Goal: Obtain resource: Download file/media

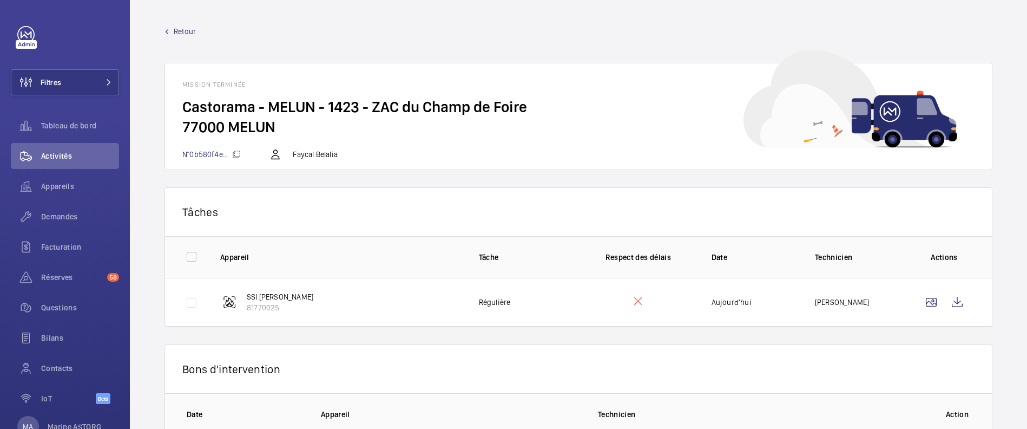
scroll to position [129, 0]
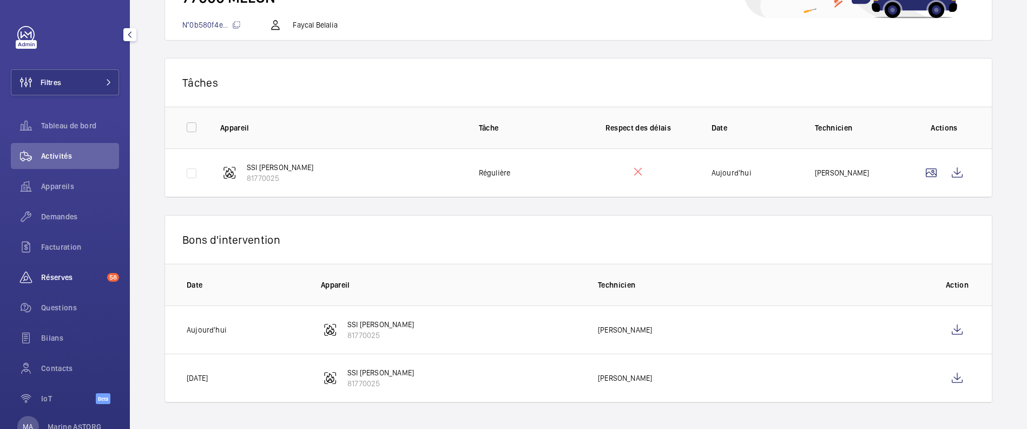
click at [50, 276] on span "Réserves" at bounding box center [72, 277] width 62 height 11
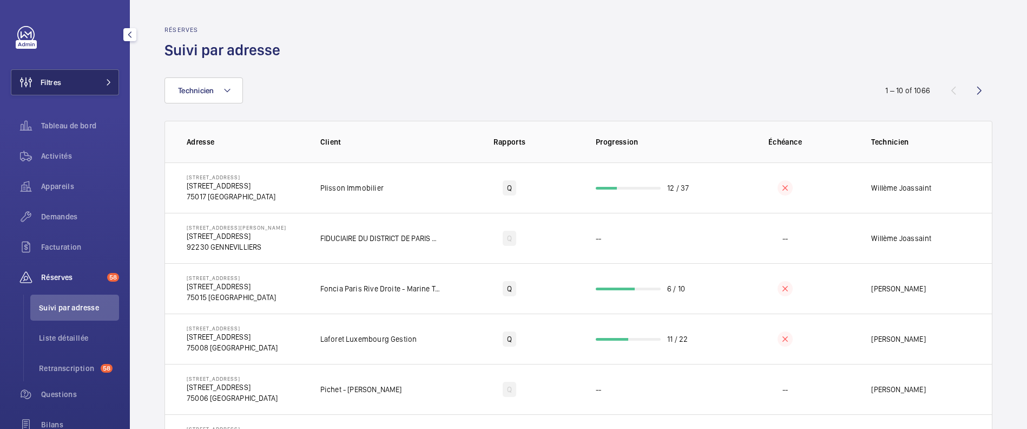
click at [78, 88] on button "Filtres" at bounding box center [65, 82] width 108 height 26
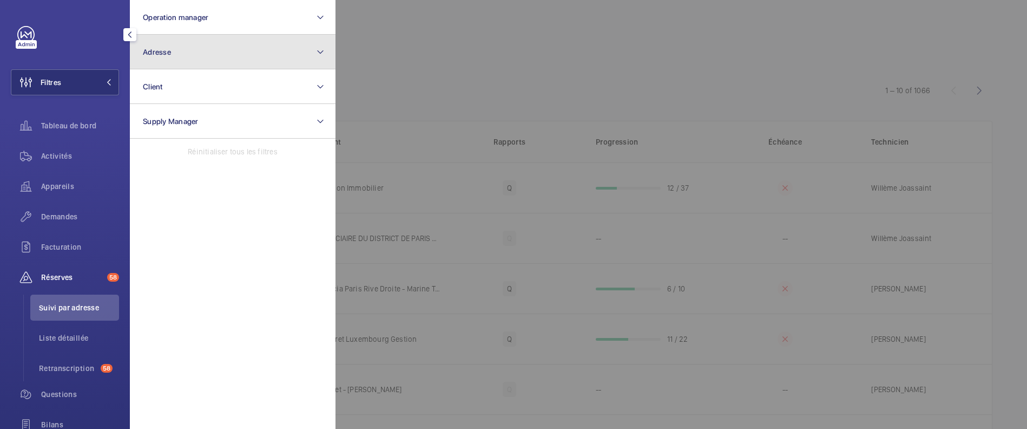
click at [165, 54] on span "Adresse" at bounding box center [157, 52] width 28 height 9
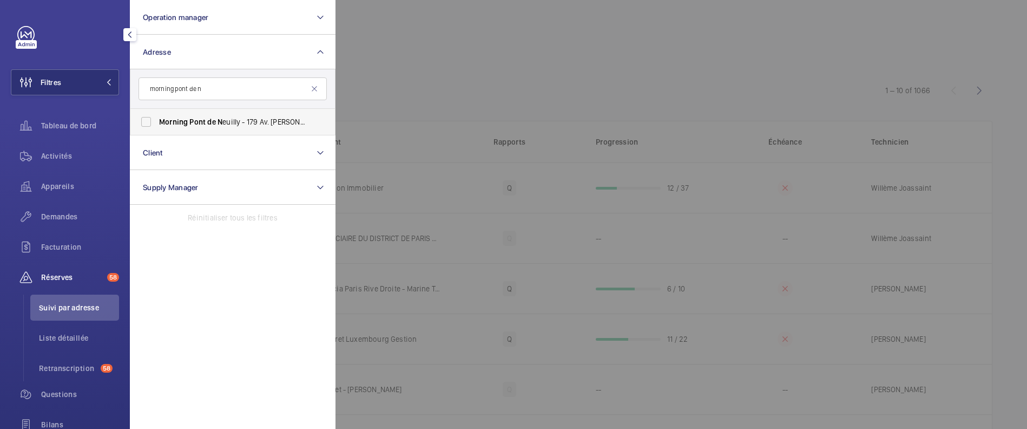
type input "morning pont de n"
click at [201, 117] on span "Pont" at bounding box center [197, 121] width 16 height 9
click at [157, 117] on input "Morning [GEOGRAPHIC_DATA] - 179 Av. [PERSON_NAME], [GEOGRAPHIC_DATA]-SEI N E 92…" at bounding box center [146, 122] width 22 height 22
checkbox input "true"
click at [458, 84] on div at bounding box center [849, 214] width 1027 height 429
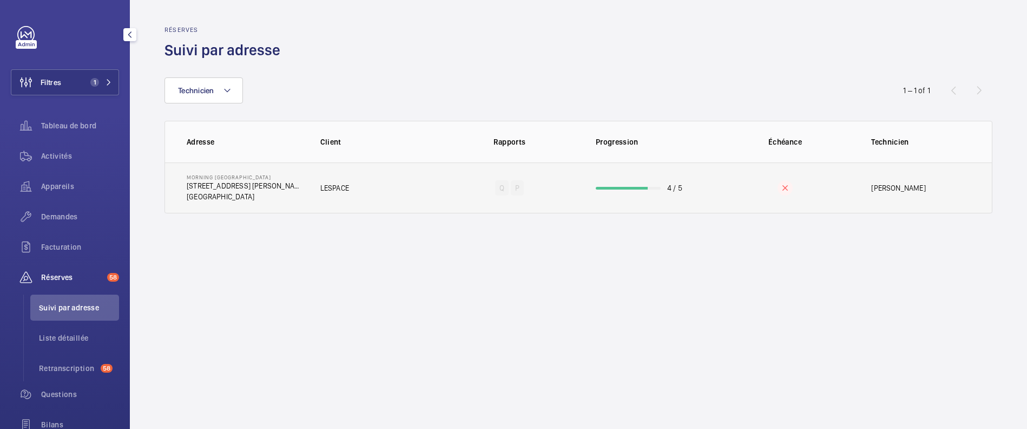
click at [414, 199] on td "LESPACE" at bounding box center [372, 187] width 138 height 51
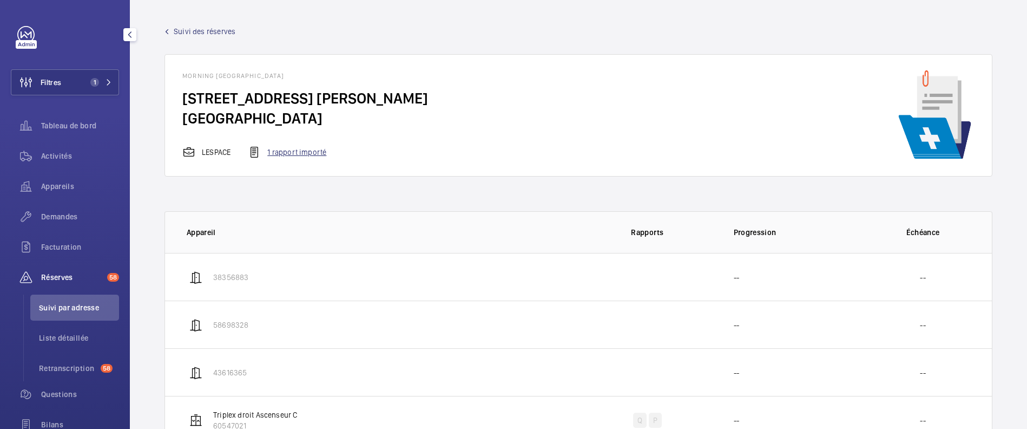
click at [289, 158] on div "1 rapport importé" at bounding box center [287, 152] width 78 height 13
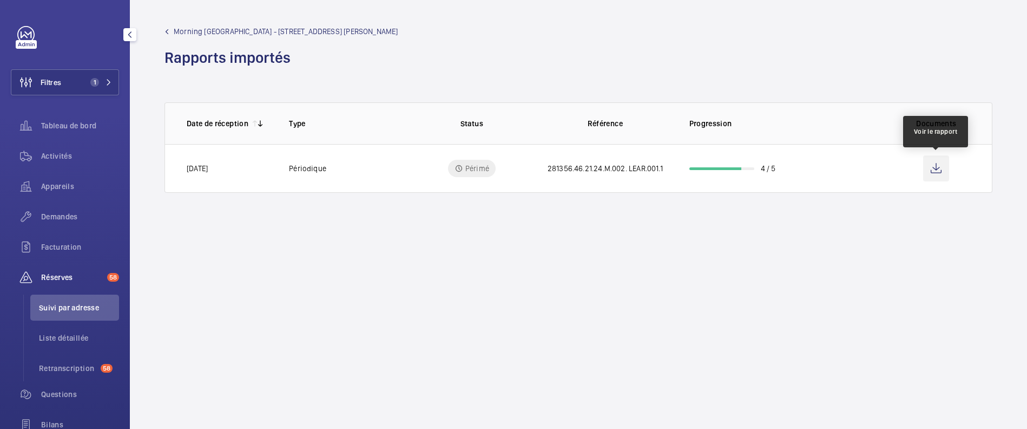
click at [942, 167] on wm-front-icon-button at bounding box center [936, 168] width 26 height 26
click at [174, 29] on span "Morning [GEOGRAPHIC_DATA] - [STREET_ADDRESS] [PERSON_NAME]" at bounding box center [286, 31] width 225 height 11
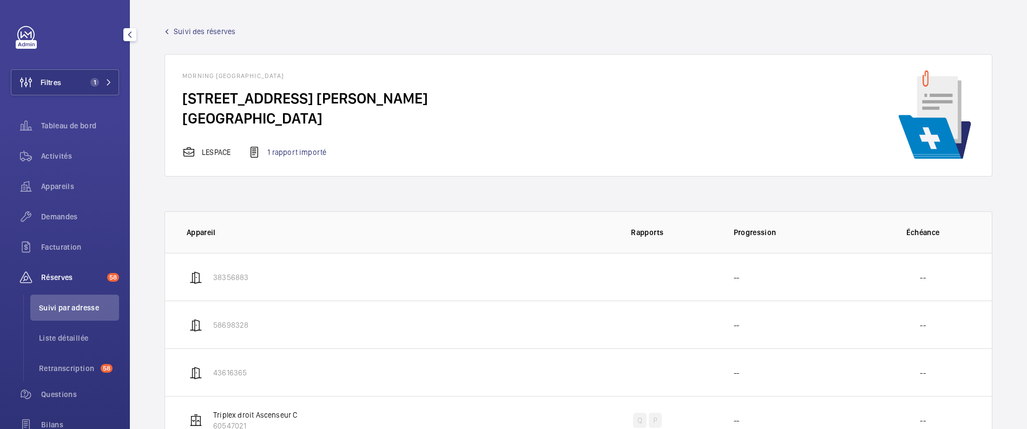
click at [182, 26] on span "Suivi des réserves" at bounding box center [205, 31] width 62 height 11
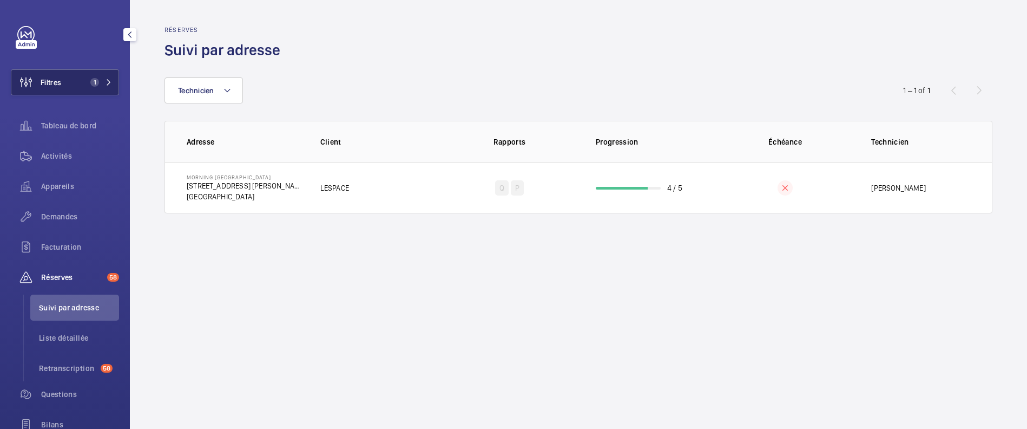
click at [77, 86] on button "Filtres 1" at bounding box center [65, 82] width 108 height 26
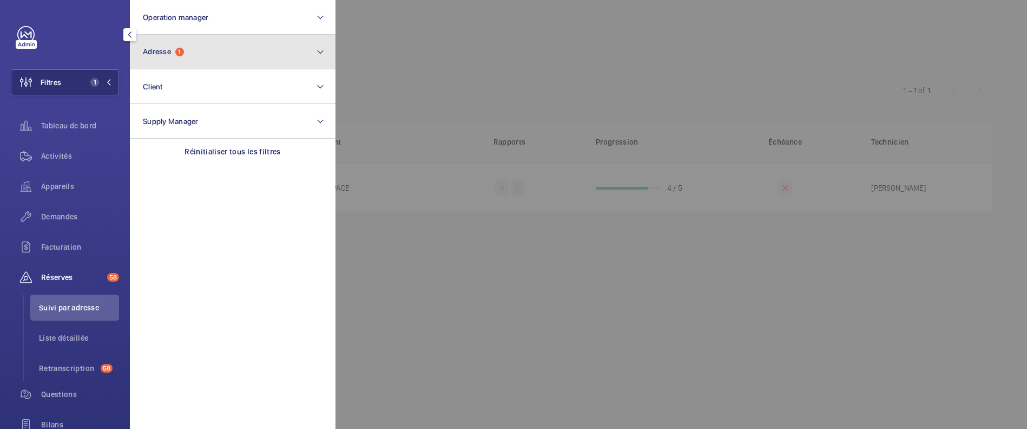
click at [197, 54] on button "Adresse 1" at bounding box center [233, 52] width 206 height 35
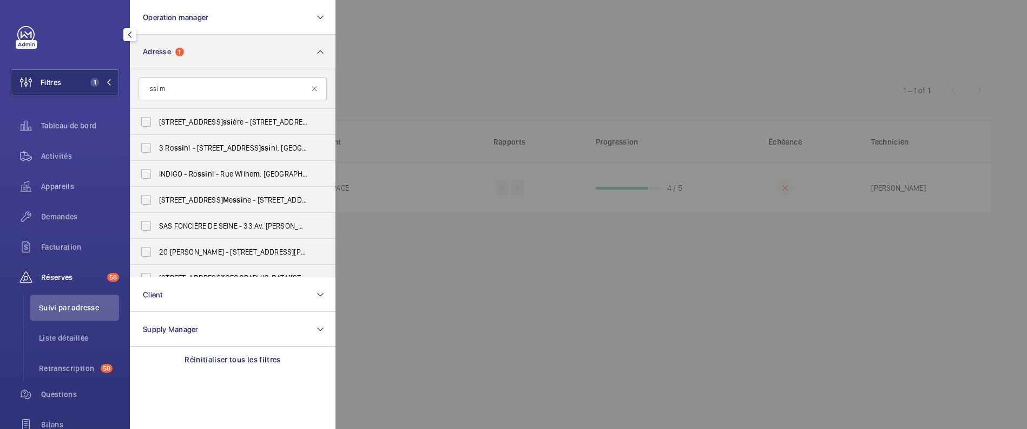
type input "ssi mo"
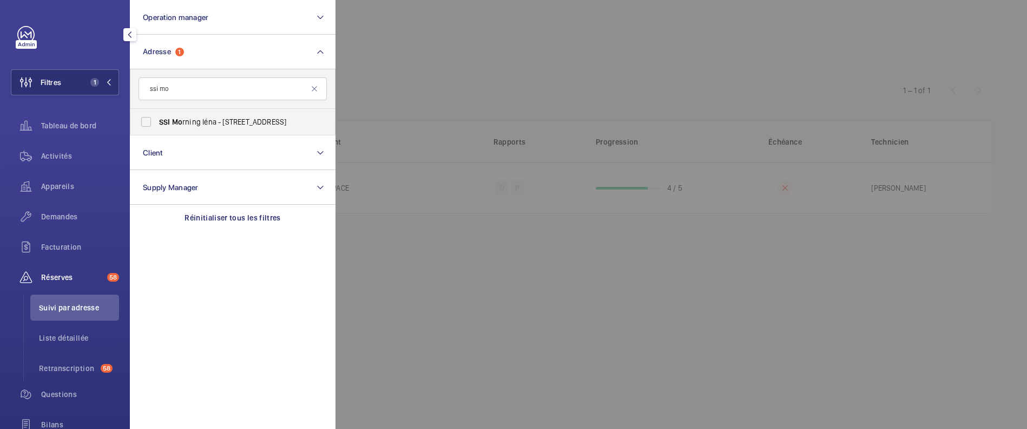
drag, startPoint x: 192, startPoint y: 89, endPoint x: 127, endPoint y: 84, distance: 65.1
click at [127, 84] on div "Filtres 1 Operation manager Adresse 1 ssi mo SSI Mo rning Iéna - [STREET_ADDRES…" at bounding box center [65, 214] width 130 height 429
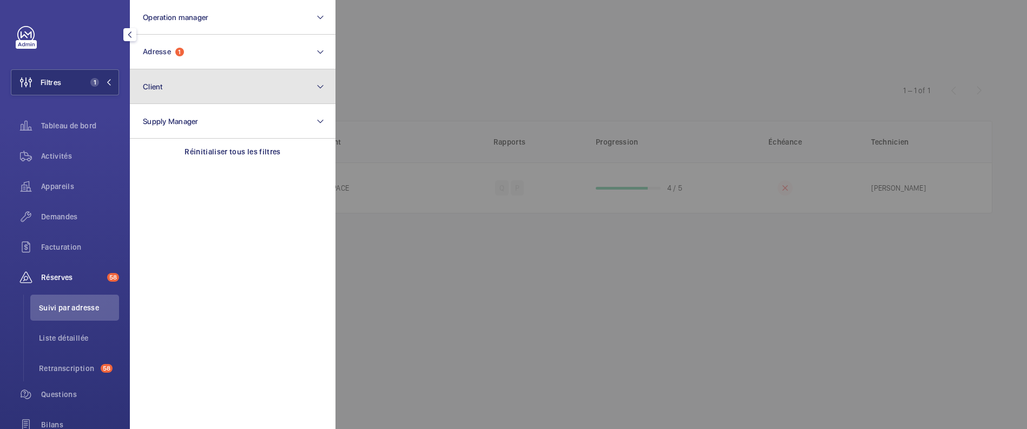
click at [154, 71] on button "Client" at bounding box center [233, 86] width 206 height 35
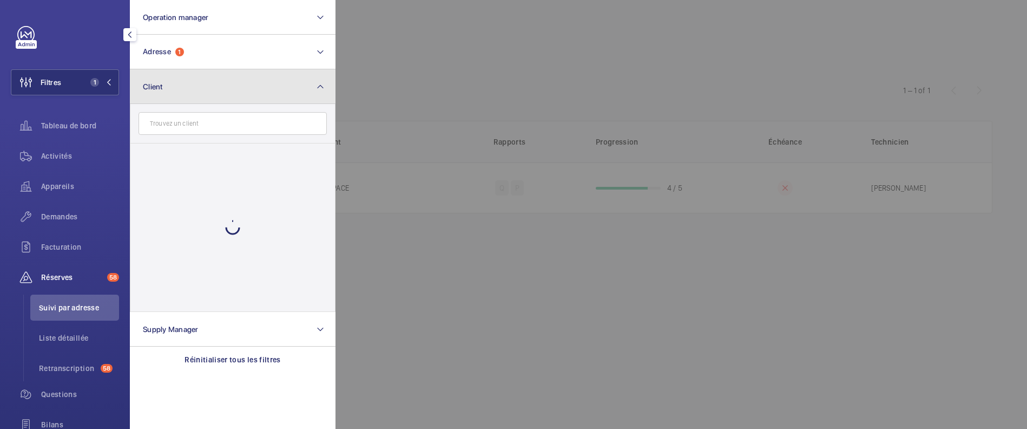
click at [160, 76] on button "Client" at bounding box center [233, 86] width 206 height 35
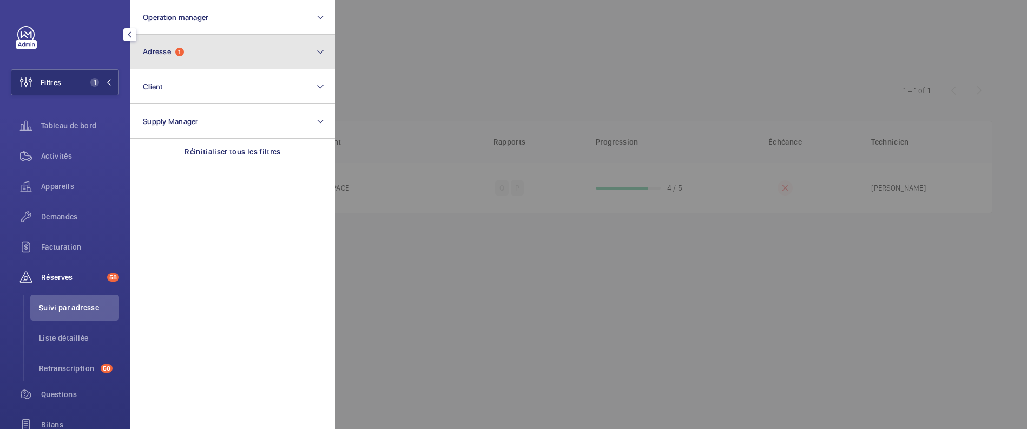
click at [159, 50] on span "Adresse" at bounding box center [157, 51] width 28 height 9
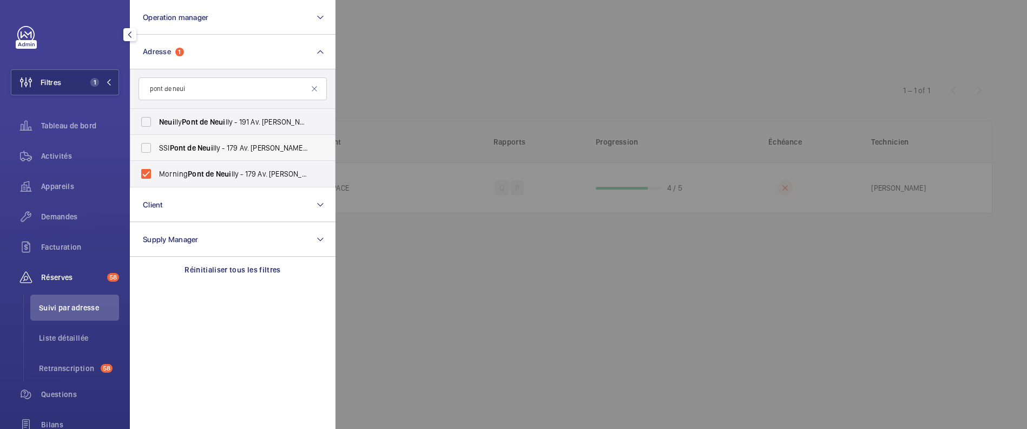
type input "pont de neui"
click at [175, 146] on span "Pont" at bounding box center [178, 147] width 16 height 9
click at [157, 146] on input "SSI Pont de Neui lly - 179 Av. [PERSON_NAME], [GEOGRAPHIC_DATA] 92200" at bounding box center [146, 148] width 22 height 22
checkbox input "true"
click at [442, 78] on div at bounding box center [849, 214] width 1027 height 429
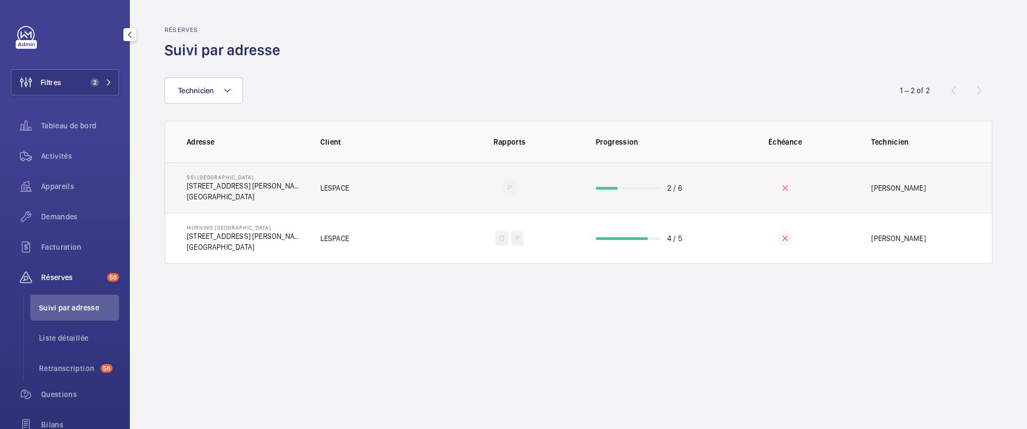
click at [416, 192] on td "LESPACE" at bounding box center [372, 187] width 138 height 50
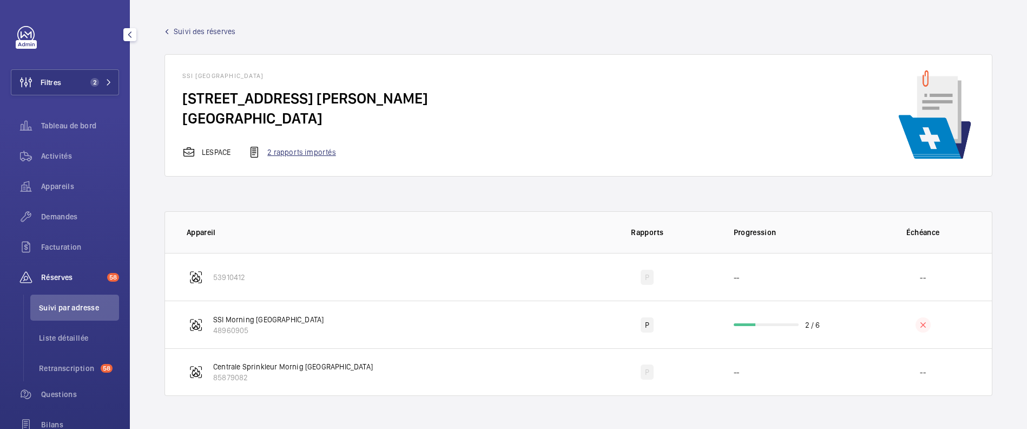
click at [309, 151] on div "2 rapports importés" at bounding box center [292, 152] width 88 height 13
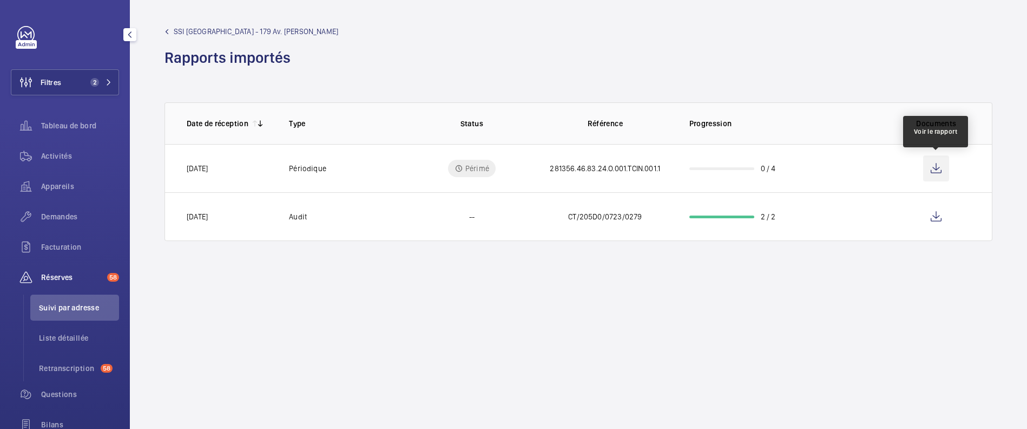
click at [934, 167] on wm-front-icon-button at bounding box center [936, 168] width 26 height 26
